Goal: Information Seeking & Learning: Learn about a topic

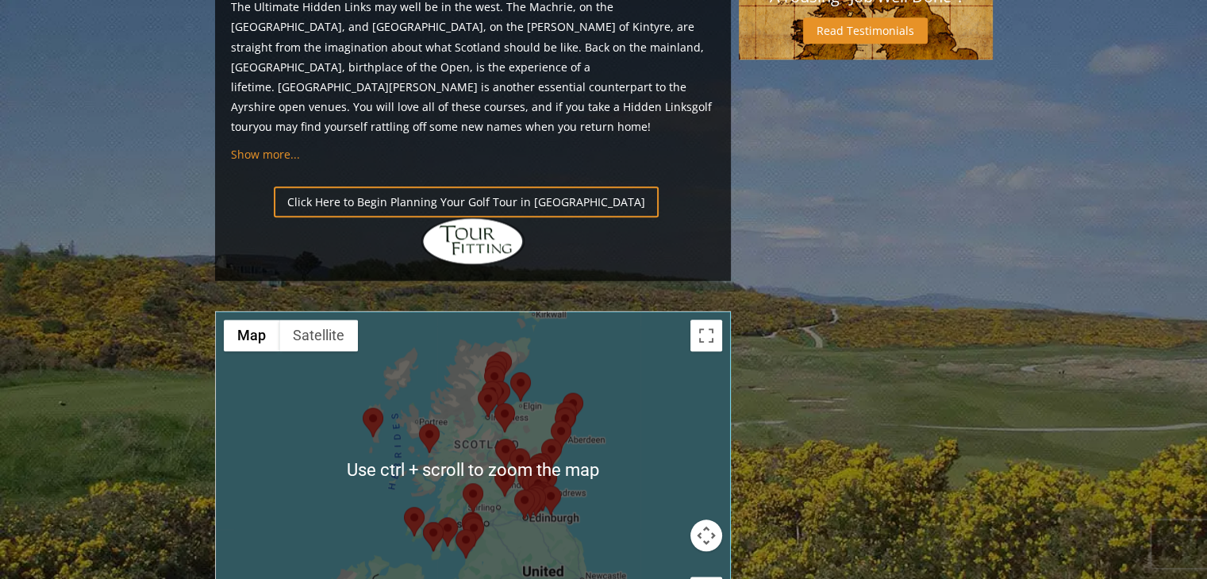
scroll to position [1746, 0]
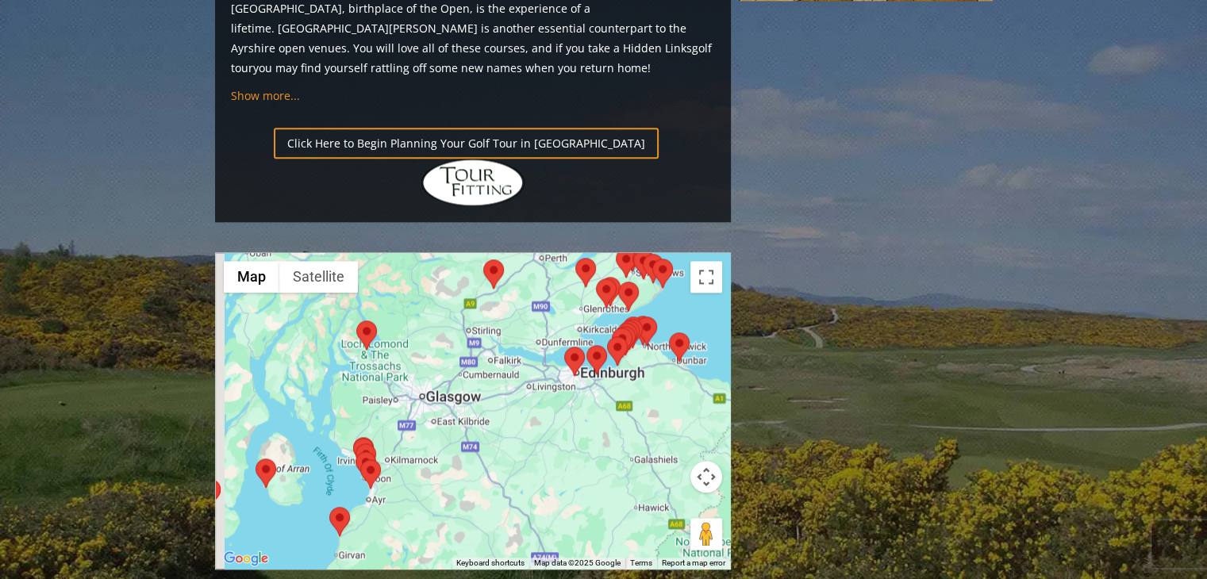
drag, startPoint x: 472, startPoint y: 325, endPoint x: 562, endPoint y: 314, distance: 91.1
click at [562, 314] on div at bounding box center [473, 411] width 514 height 316
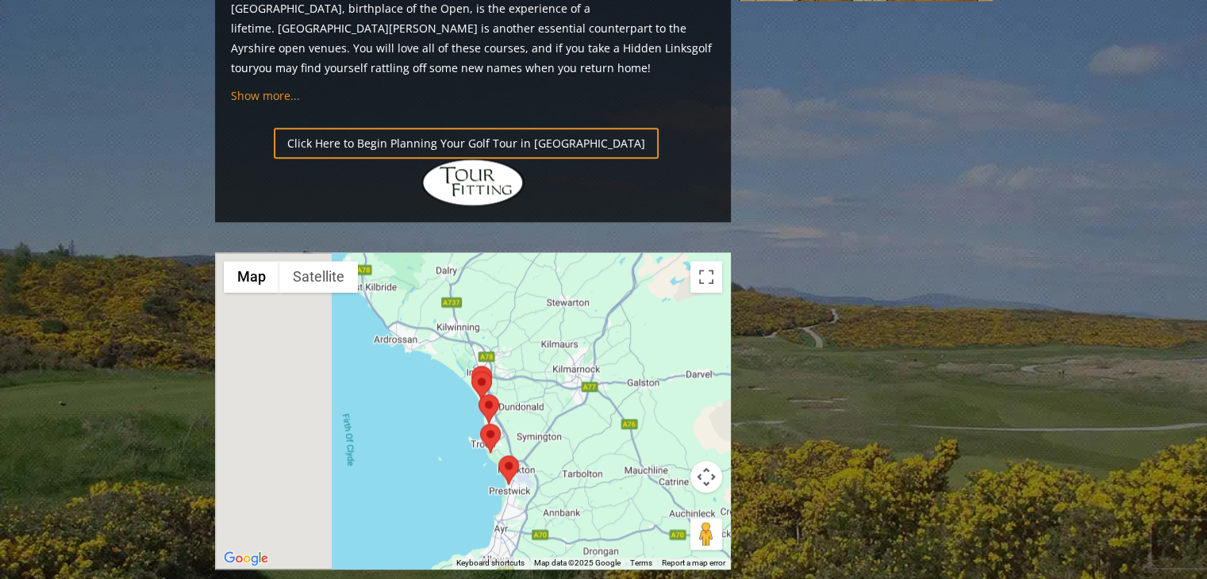
drag, startPoint x: 409, startPoint y: 321, endPoint x: 618, endPoint y: 306, distance: 209.4
click at [618, 306] on div at bounding box center [473, 411] width 514 height 316
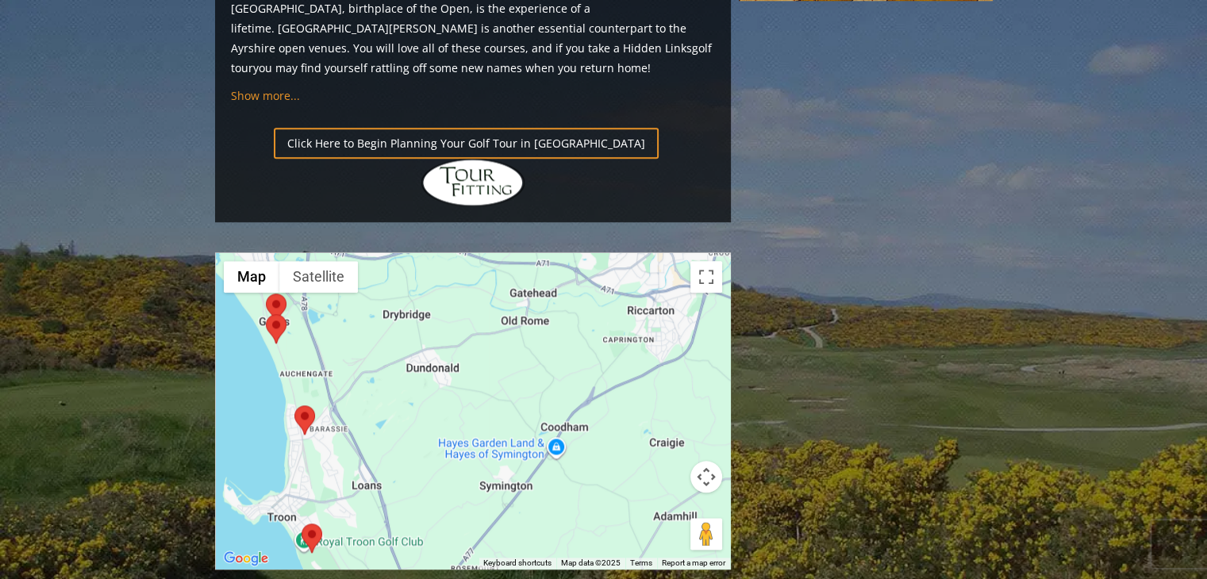
drag, startPoint x: 474, startPoint y: 271, endPoint x: 670, endPoint y: 279, distance: 196.2
click at [670, 279] on div at bounding box center [473, 411] width 514 height 316
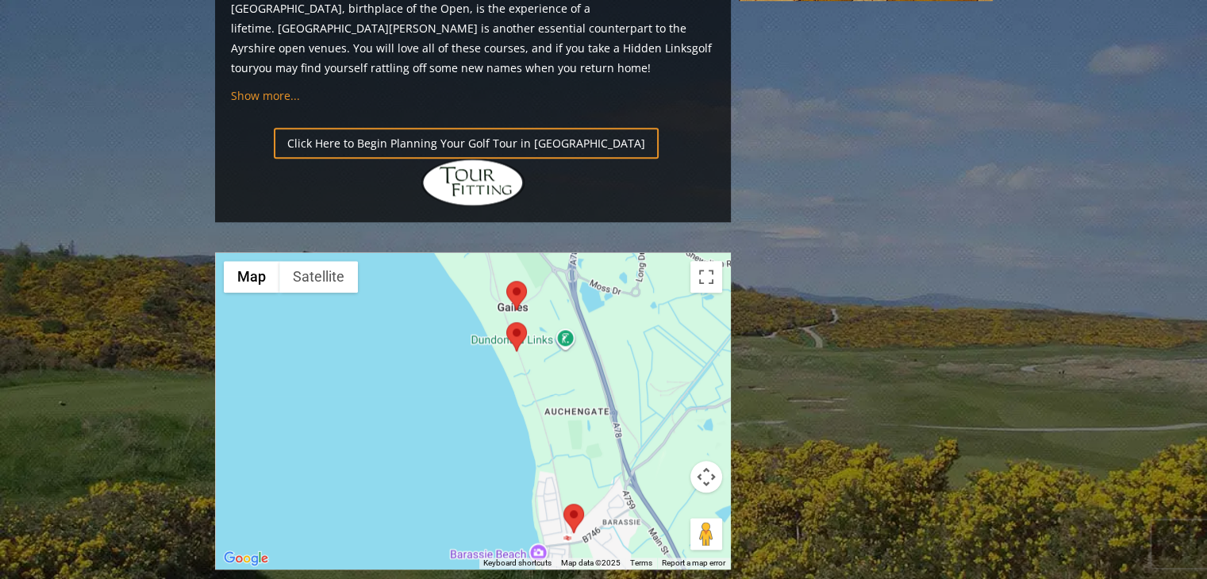
drag, startPoint x: 537, startPoint y: 202, endPoint x: 631, endPoint y: 297, distance: 134.1
click at [638, 302] on div at bounding box center [473, 411] width 514 height 316
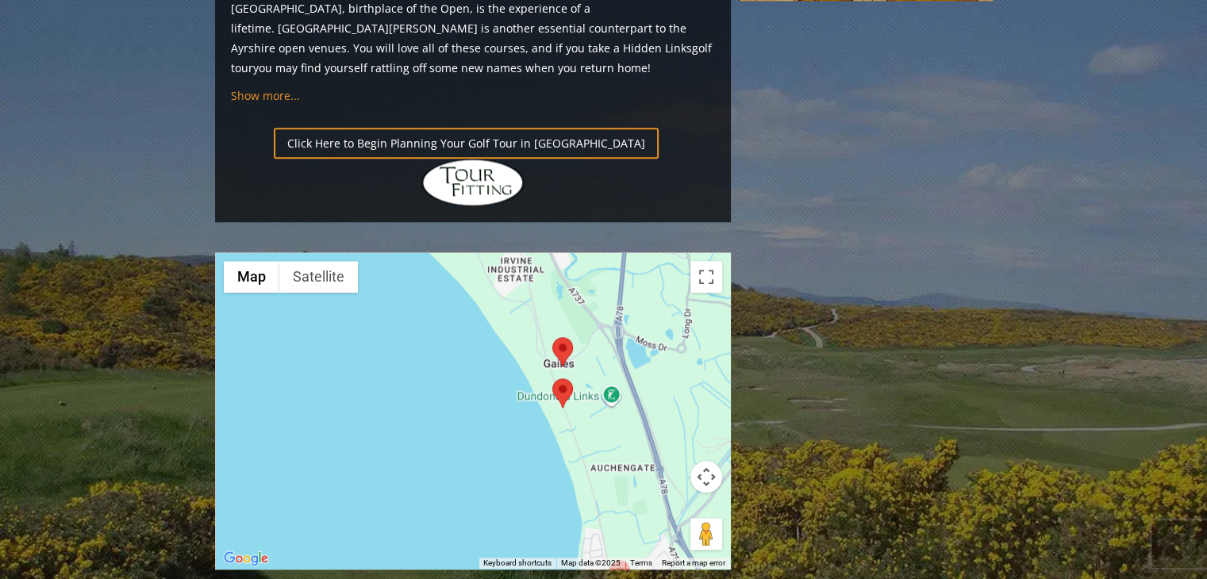
click at [552, 379] on area at bounding box center [552, 379] width 0 height 0
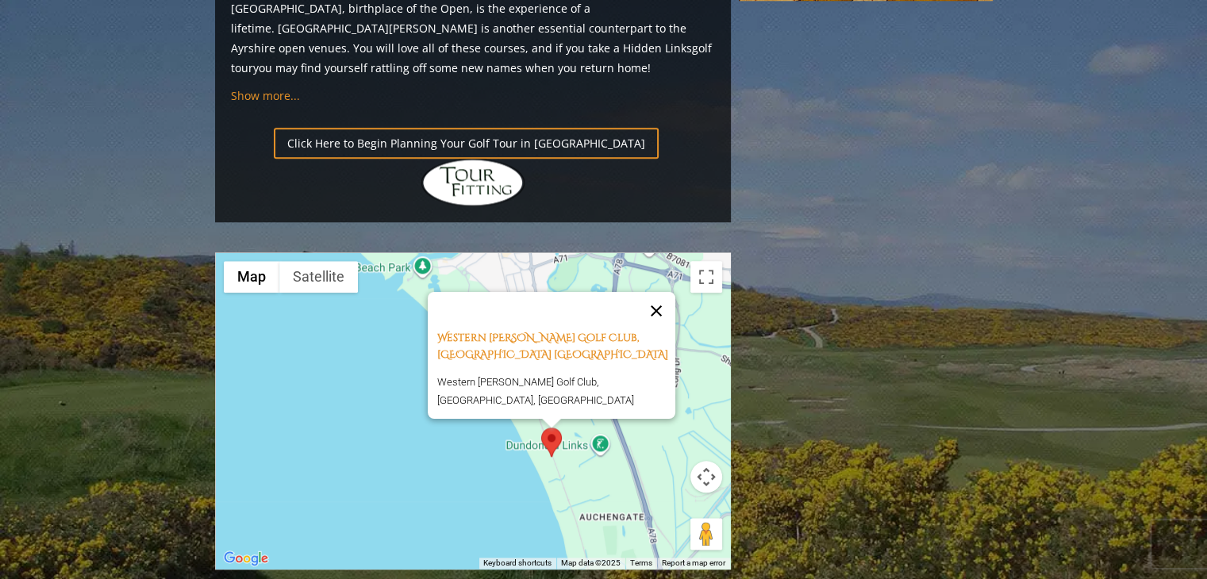
click at [670, 291] on button "Close" at bounding box center [656, 310] width 38 height 38
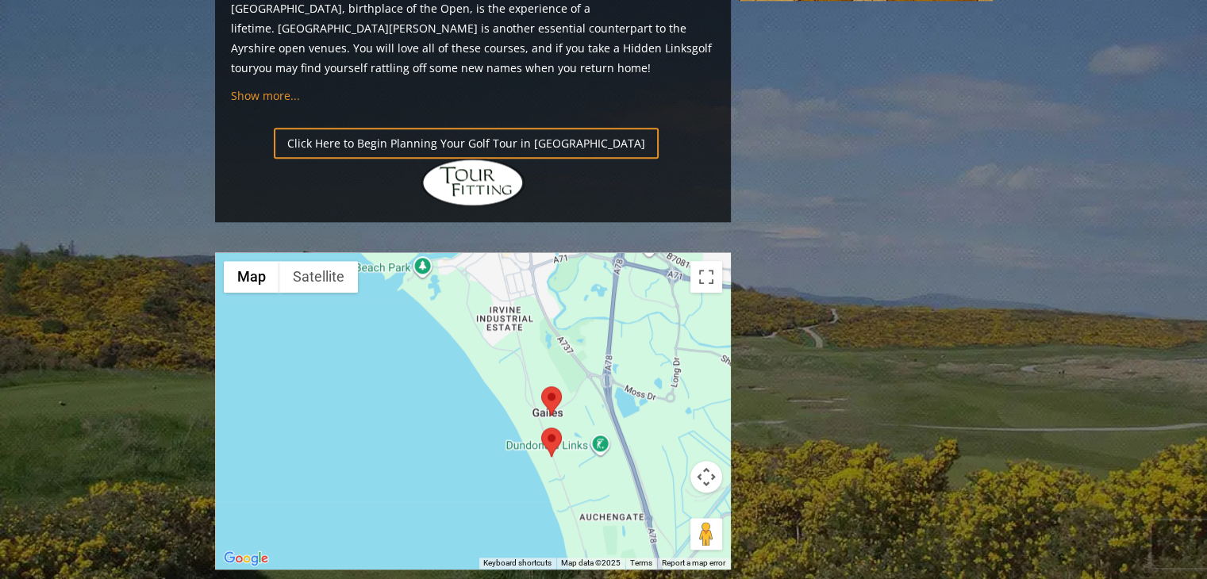
click at [541, 387] on area at bounding box center [541, 387] width 0 height 0
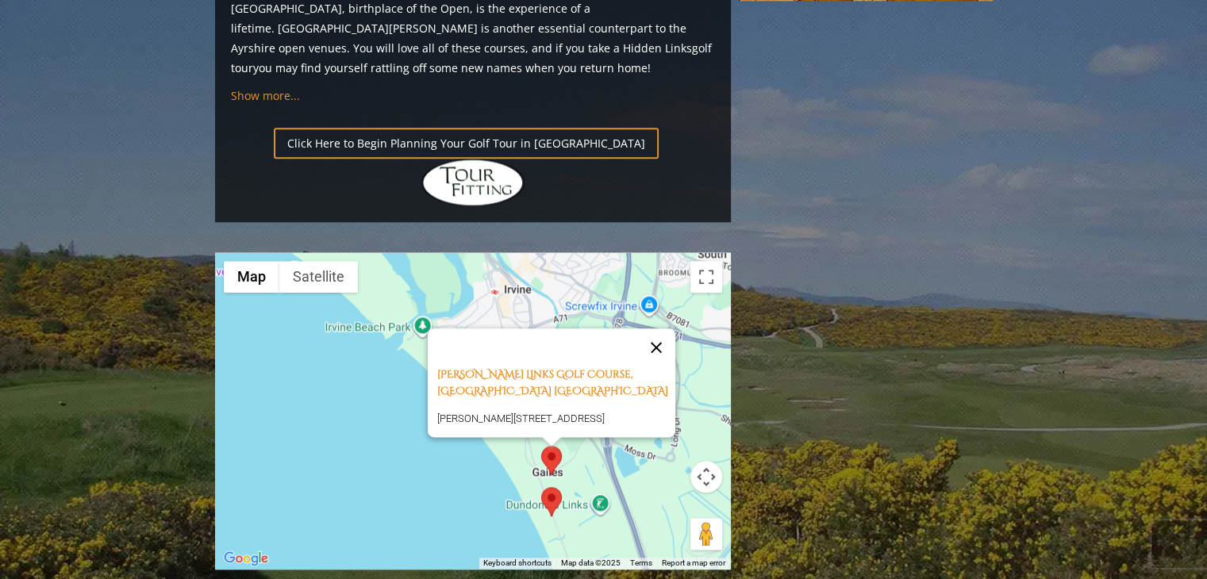
click at [660, 329] on button "Close" at bounding box center [656, 348] width 38 height 38
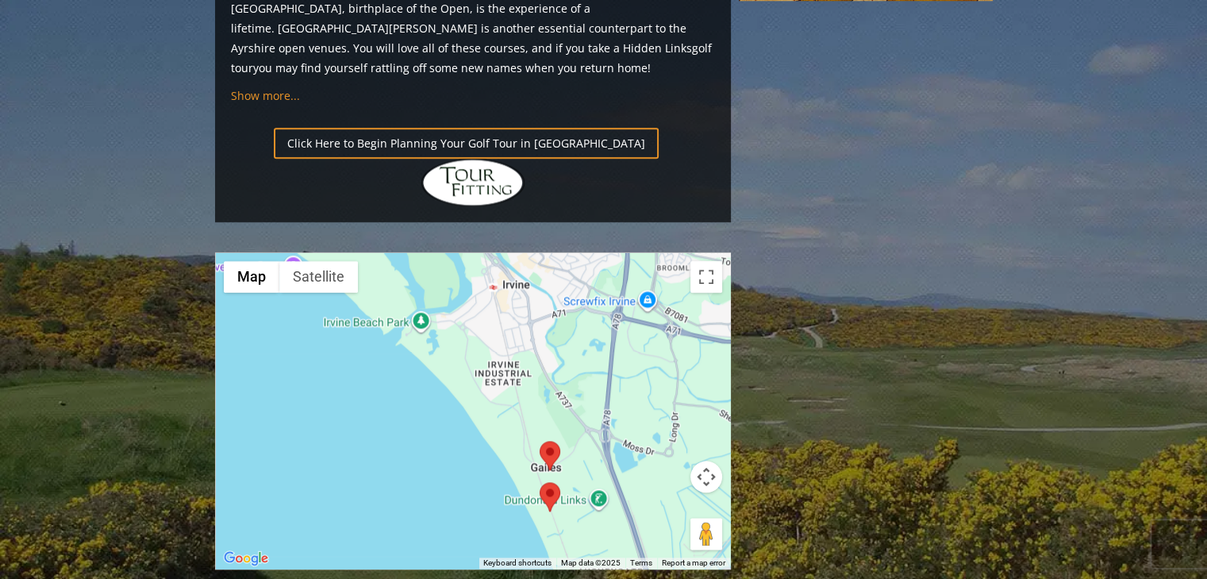
drag, startPoint x: 649, startPoint y: 365, endPoint x: 612, endPoint y: 275, distance: 97.9
click at [615, 279] on div "To navigate, press the arrow keys." at bounding box center [473, 411] width 514 height 316
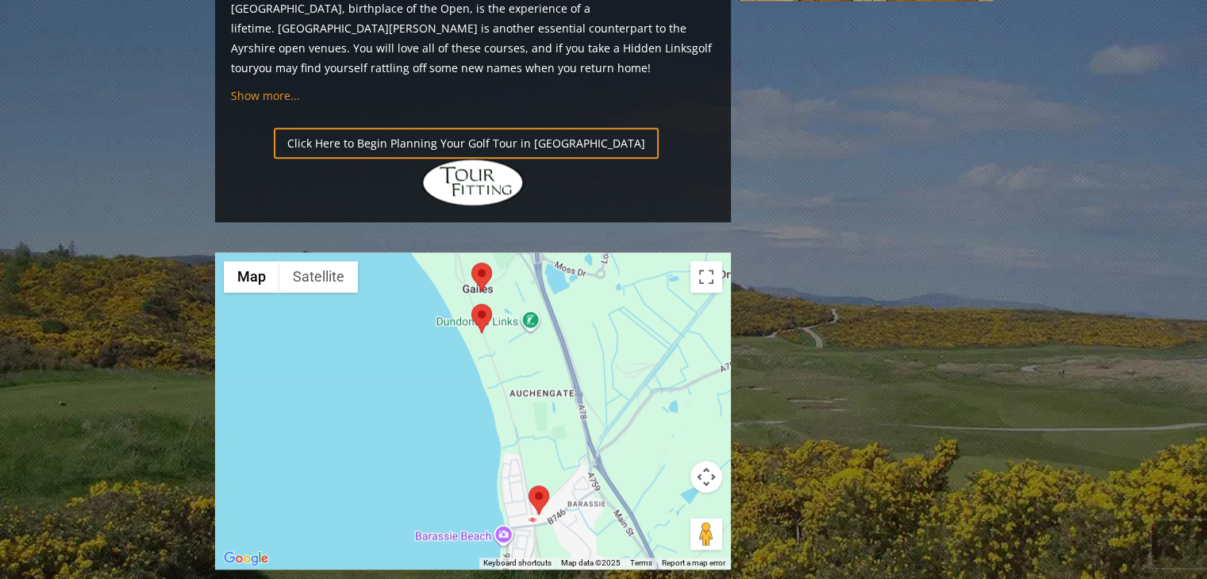
click at [529, 486] on area at bounding box center [529, 486] width 0 height 0
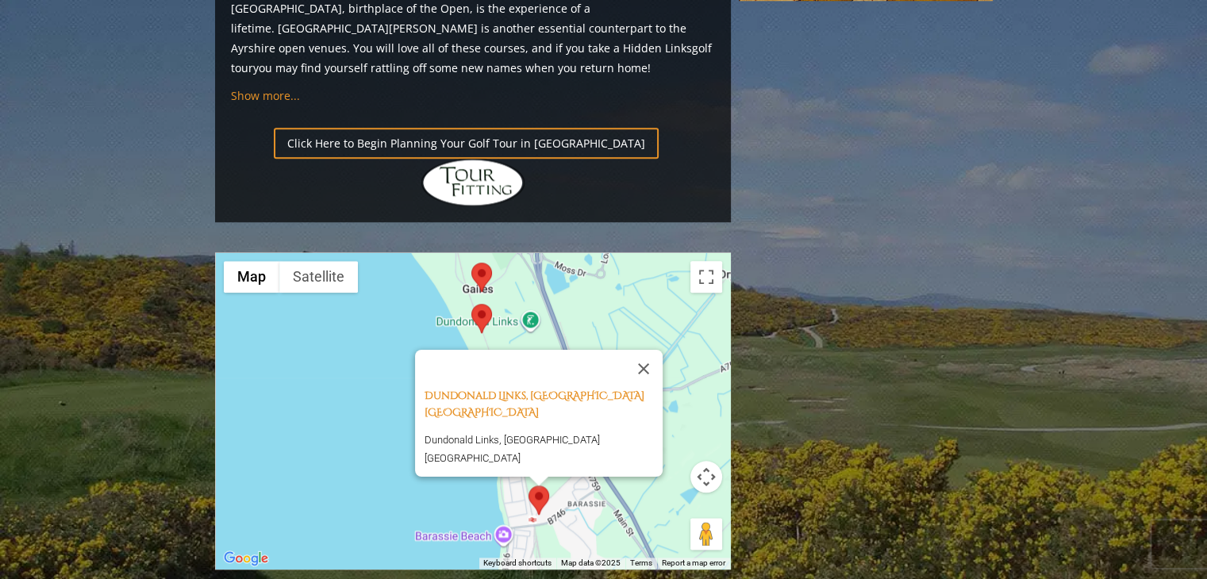
drag, startPoint x: 600, startPoint y: 387, endPoint x: 560, endPoint y: 248, distance: 145.2
click at [563, 257] on div "Dundonald Links, Ayrshire [GEOGRAPHIC_DATA] [GEOGRAPHIC_DATA] Links, [GEOGRAPHI…" at bounding box center [473, 411] width 514 height 316
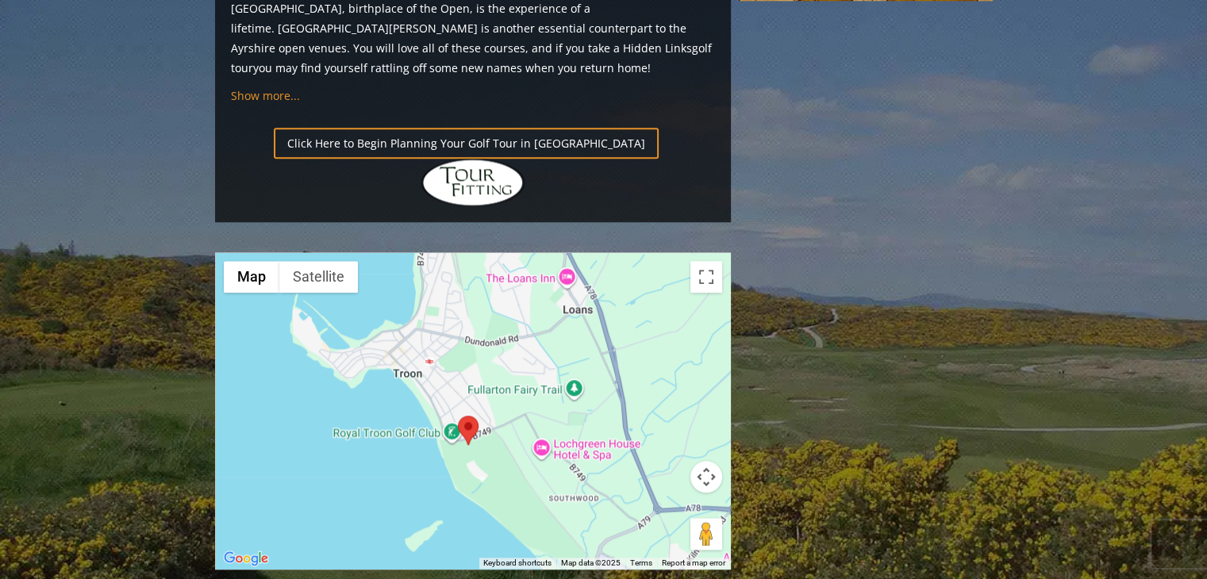
click at [458, 416] on area at bounding box center [458, 416] width 0 height 0
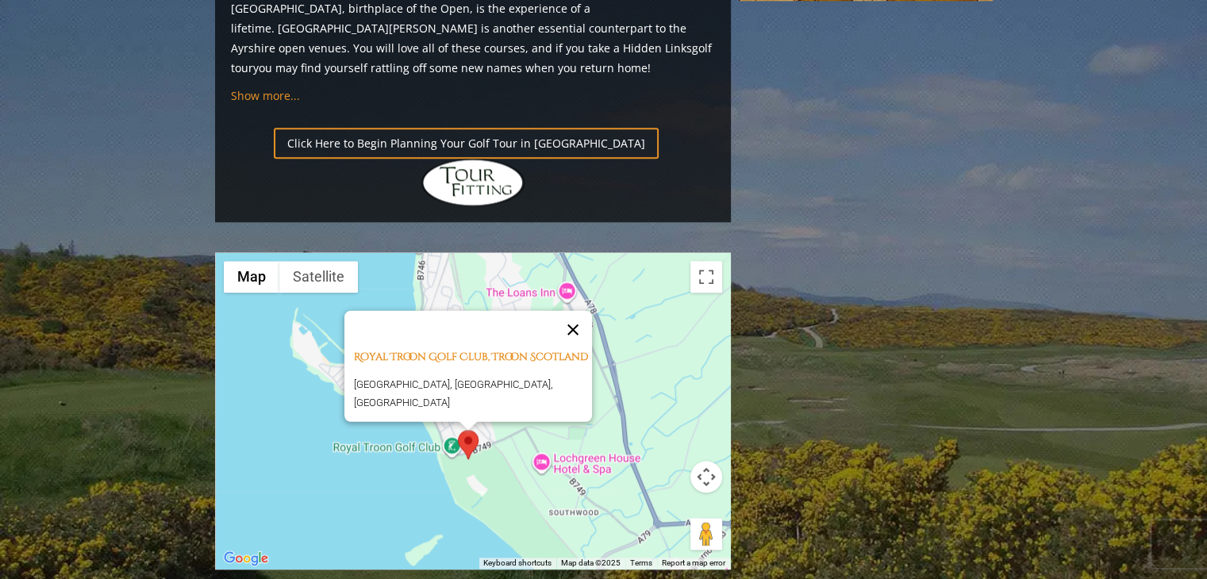
click at [575, 310] on button "Close" at bounding box center [573, 329] width 38 height 38
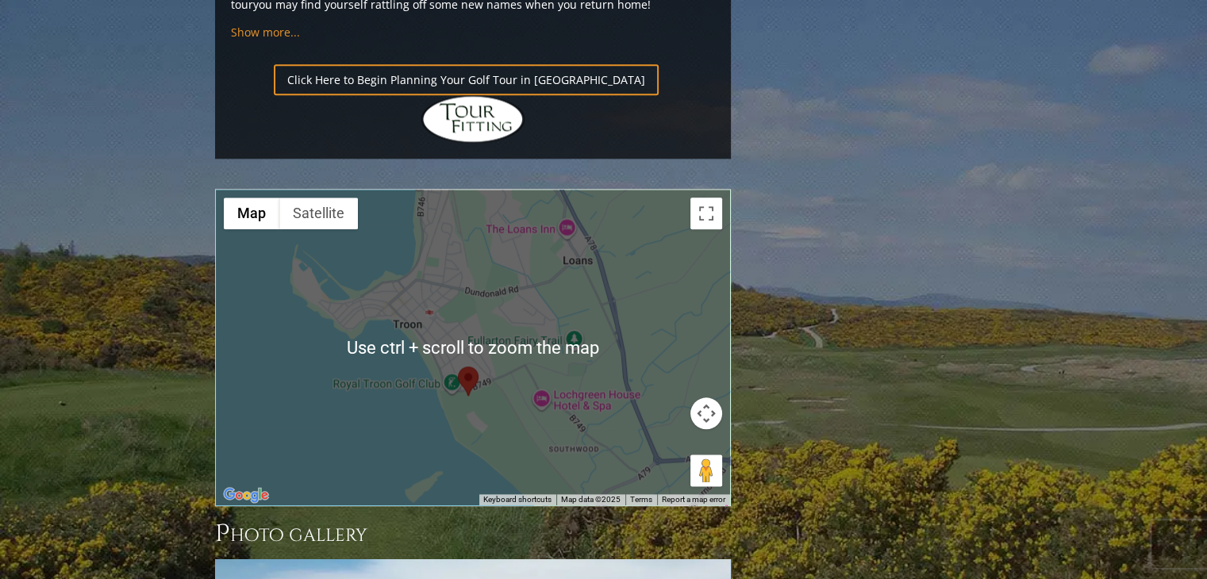
scroll to position [1905, 0]
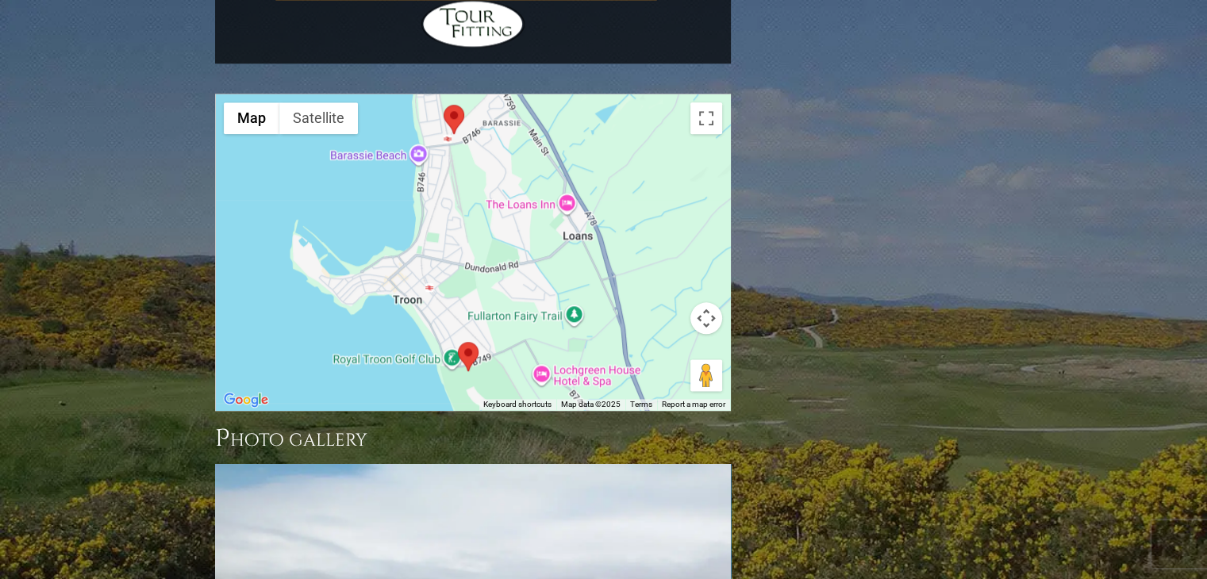
drag, startPoint x: 625, startPoint y: 225, endPoint x: 627, endPoint y: 267, distance: 42.1
click at [627, 267] on div "Use ctrl + scroll to zoom the map Map Terrain Satellite Labels Keyboard shortcu…" at bounding box center [473, 252] width 514 height 316
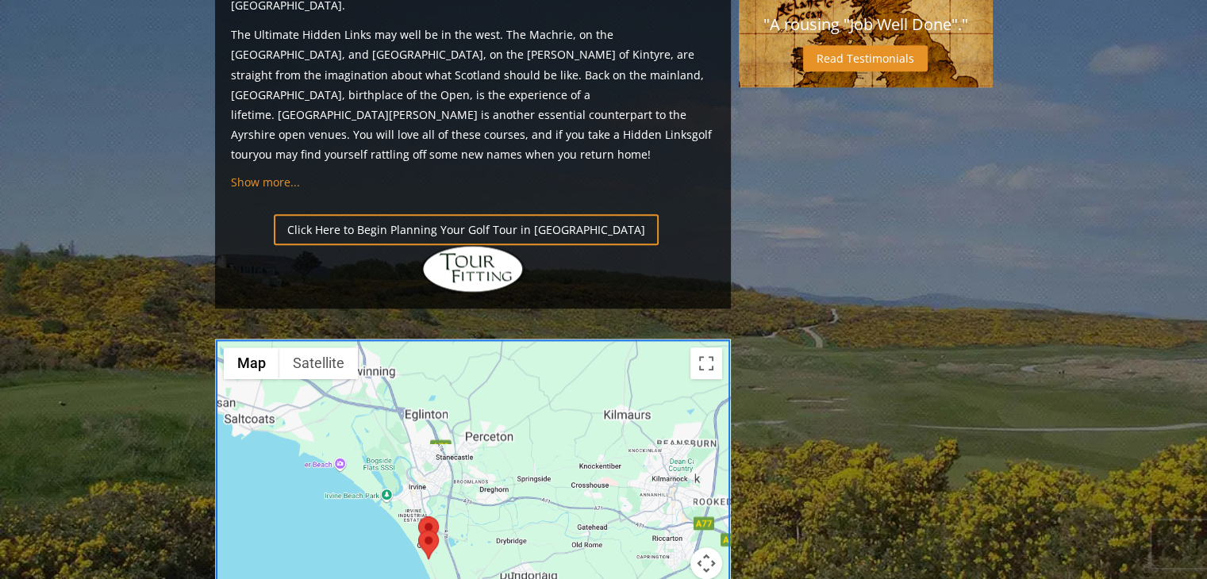
scroll to position [1588, 0]
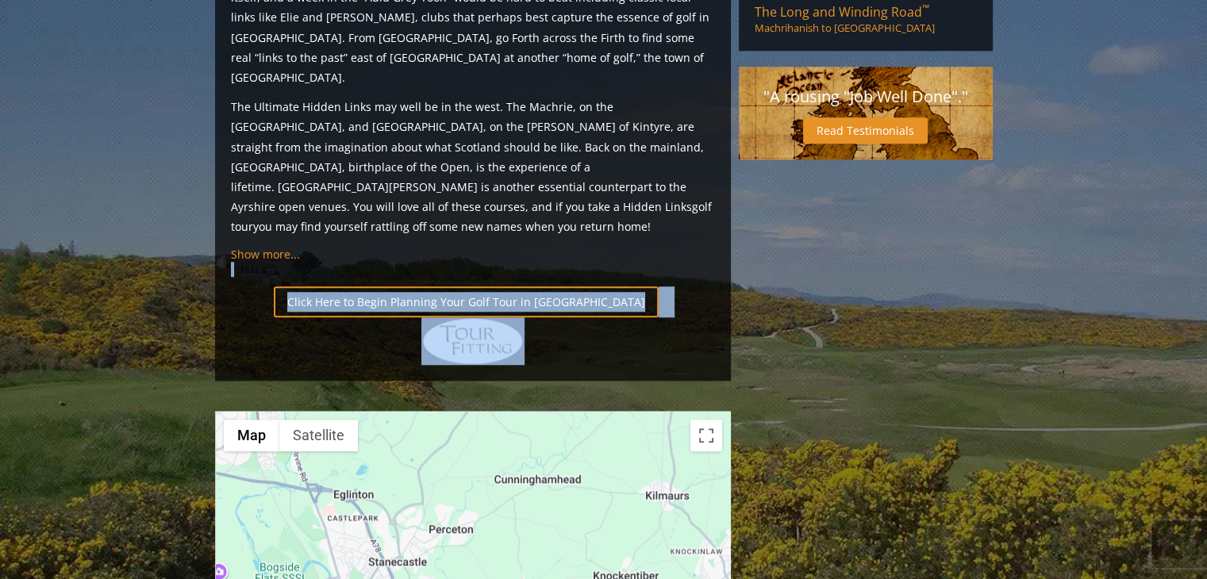
drag, startPoint x: 725, startPoint y: 141, endPoint x: 737, endPoint y: 309, distance: 167.9
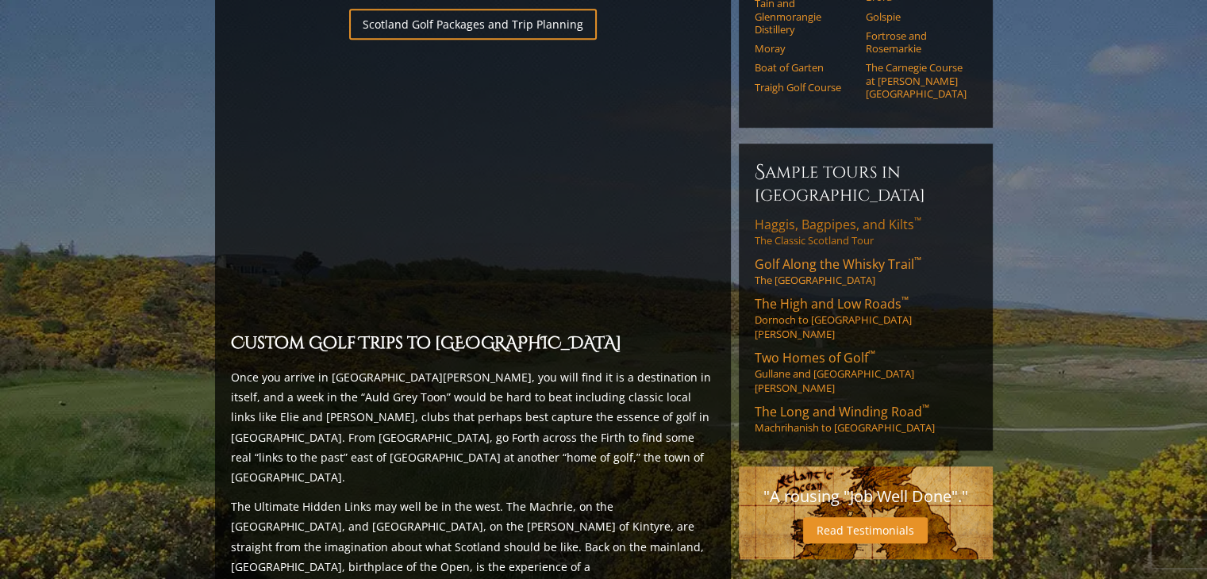
scroll to position [1191, 0]
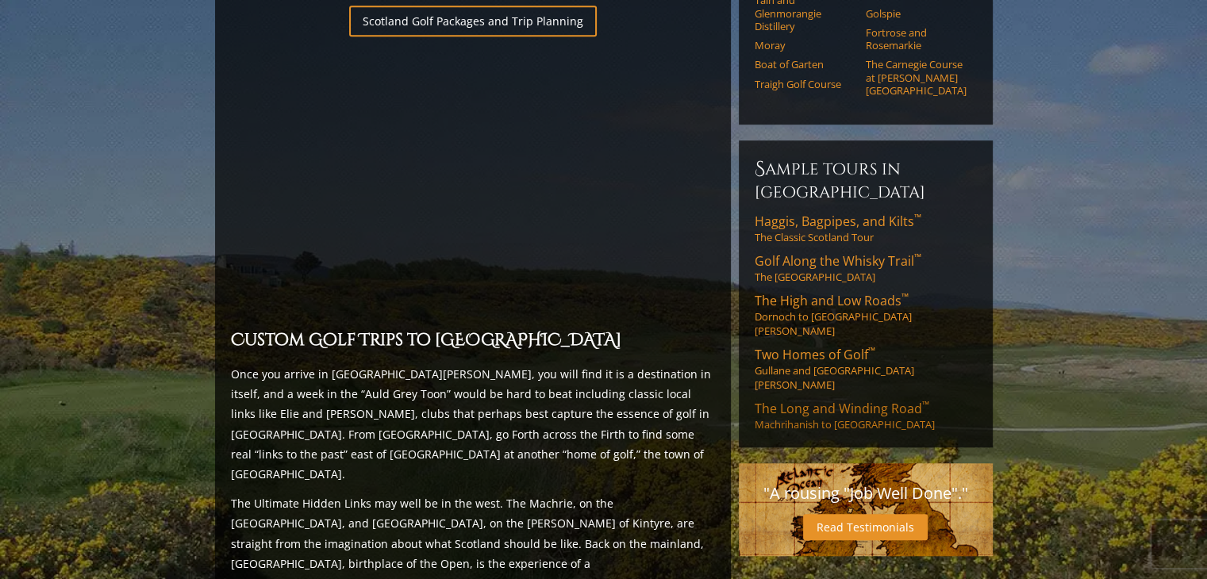
click at [810, 400] on span "The Long and Winding Road ™" at bounding box center [842, 408] width 175 height 17
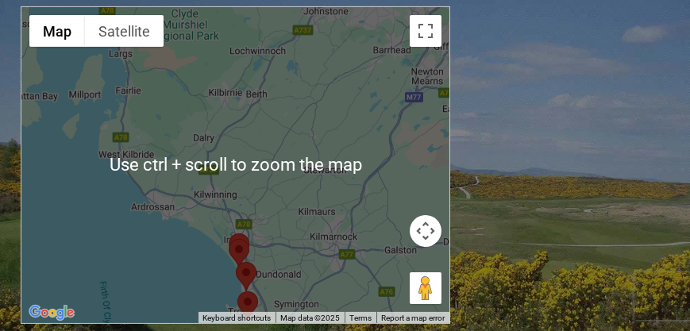
scroll to position [1991, 0]
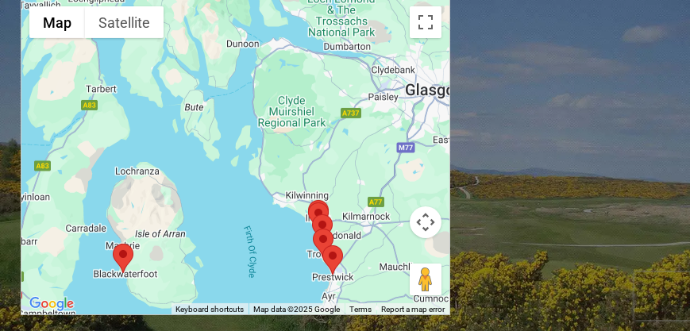
drag, startPoint x: 306, startPoint y: 140, endPoint x: 361, endPoint y: 96, distance: 71.2
click at [361, 96] on div at bounding box center [235, 156] width 428 height 316
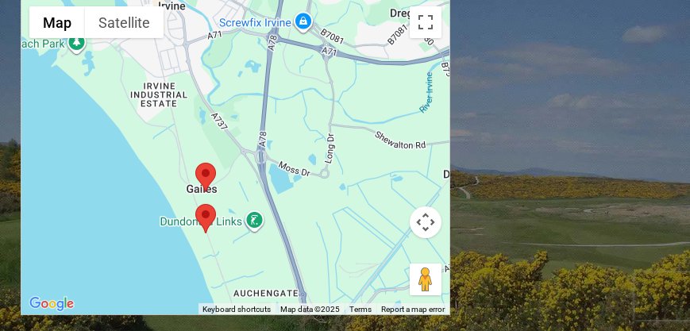
drag, startPoint x: 287, startPoint y: 43, endPoint x: 398, endPoint y: 151, distance: 154.4
click at [398, 151] on div at bounding box center [235, 156] width 428 height 316
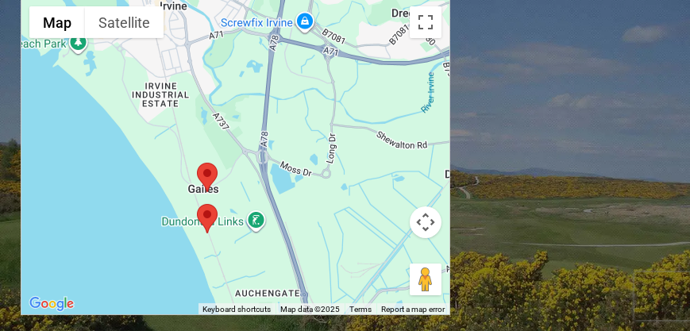
click at [197, 163] on area at bounding box center [197, 163] width 0 height 0
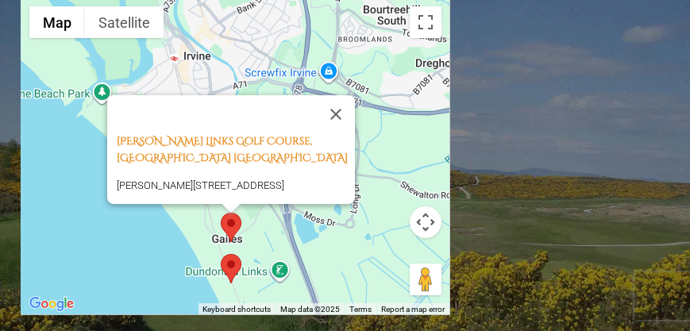
drag, startPoint x: 293, startPoint y: 65, endPoint x: 318, endPoint y: 89, distance: 34.8
click at [318, 89] on div "[PERSON_NAME] Links Golf Course, [STREET_ADDRESS][PERSON_NAME]" at bounding box center [235, 156] width 428 height 316
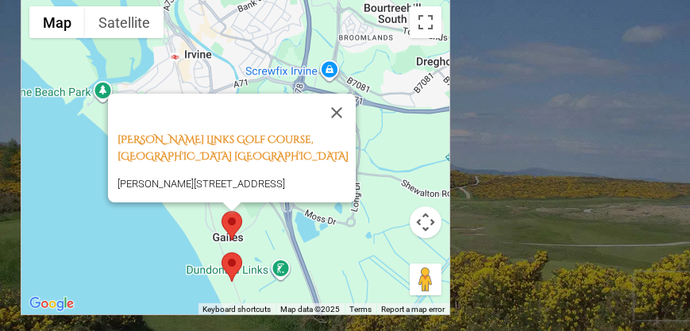
click at [221, 252] on area at bounding box center [221, 252] width 0 height 0
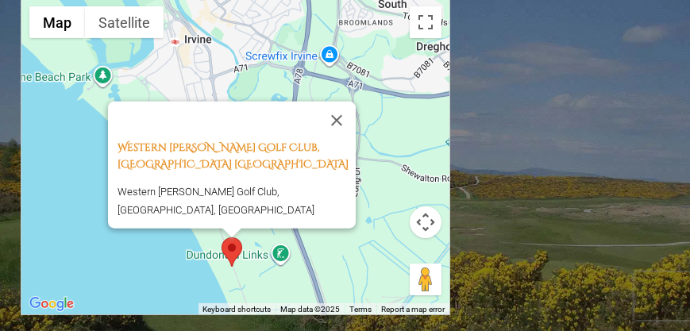
click at [278, 113] on div "Western [PERSON_NAME] Golf Club, Ayrshire [GEOGRAPHIC_DATA] Western [PERSON_NAM…" at bounding box center [235, 156] width 428 height 316
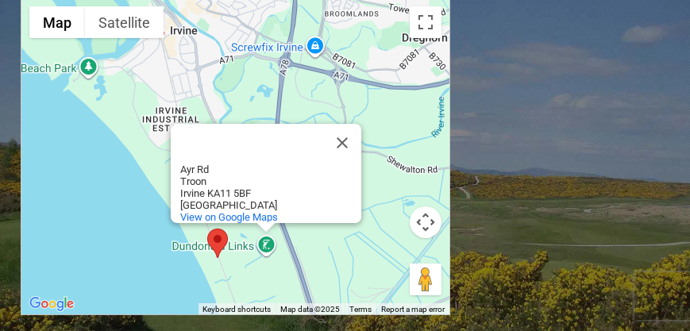
drag, startPoint x: 367, startPoint y: 104, endPoint x: 348, endPoint y: 61, distance: 46.6
click at [348, 61] on div "Dundonald Links [STREET_ADDRESS] View on Google Maps" at bounding box center [235, 156] width 428 height 316
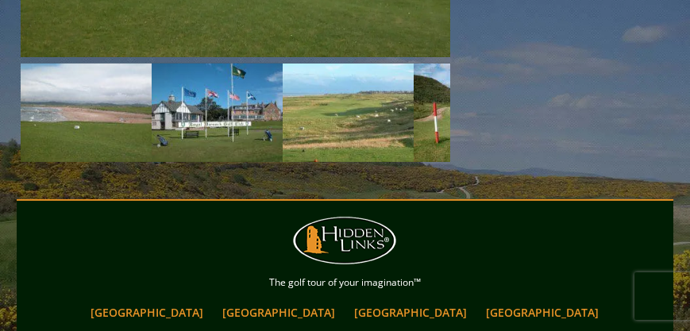
scroll to position [2626, 0]
